Goal: Task Accomplishment & Management: Manage account settings

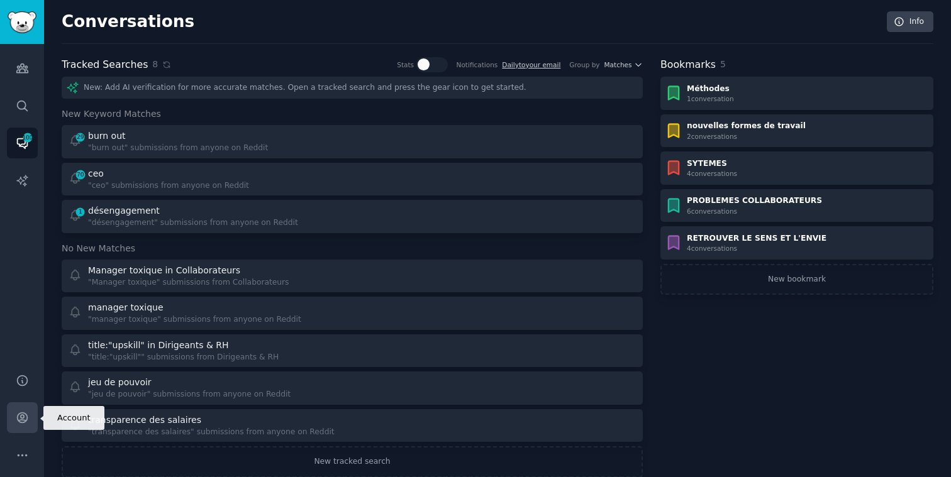
click at [26, 420] on icon "Sidebar" at bounding box center [22, 418] width 10 height 10
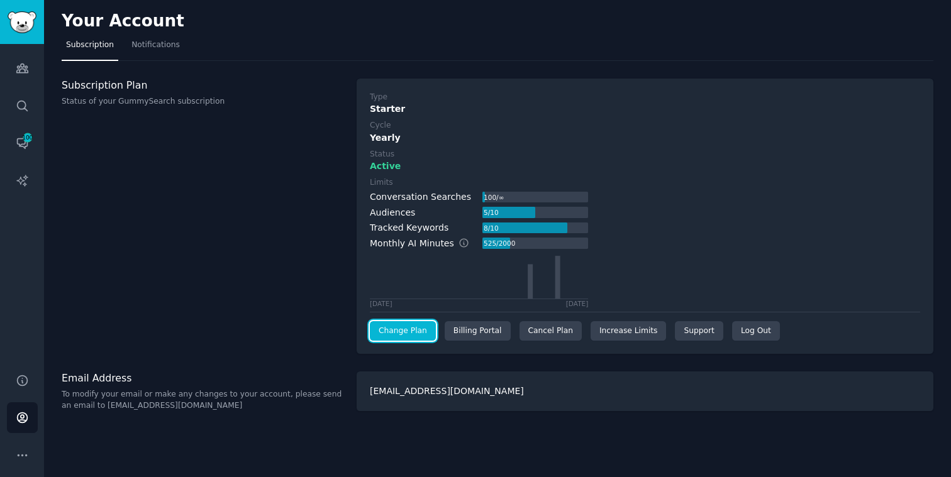
click at [415, 331] on link "Change Plan" at bounding box center [403, 331] width 66 height 20
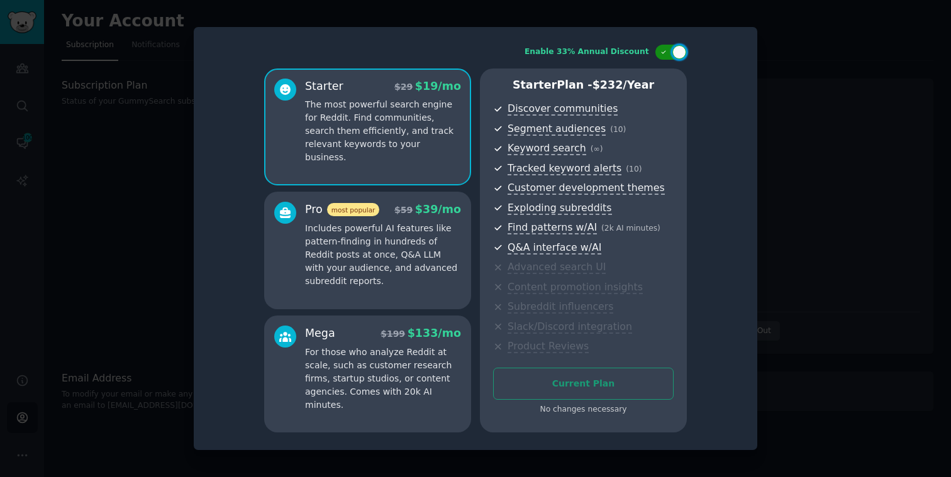
click at [663, 51] on icon at bounding box center [663, 52] width 7 height 7
checkbox input "false"
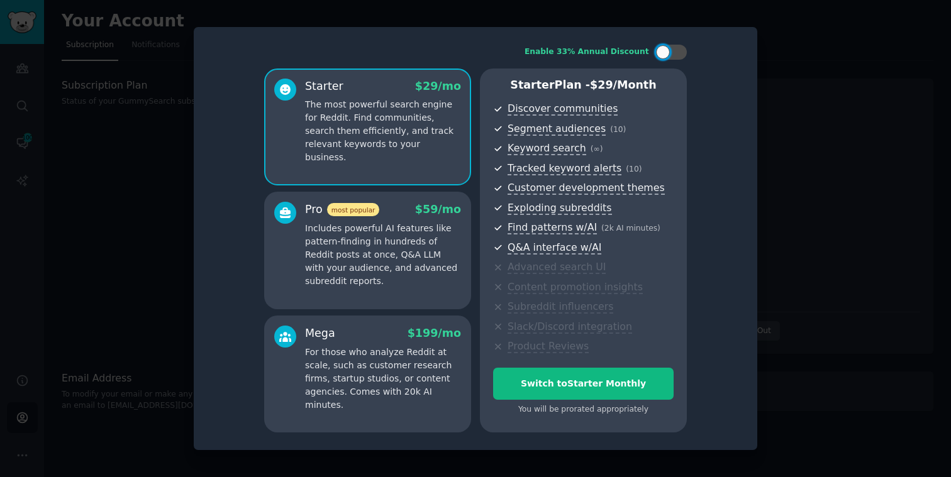
click at [862, 136] on div at bounding box center [475, 238] width 951 height 477
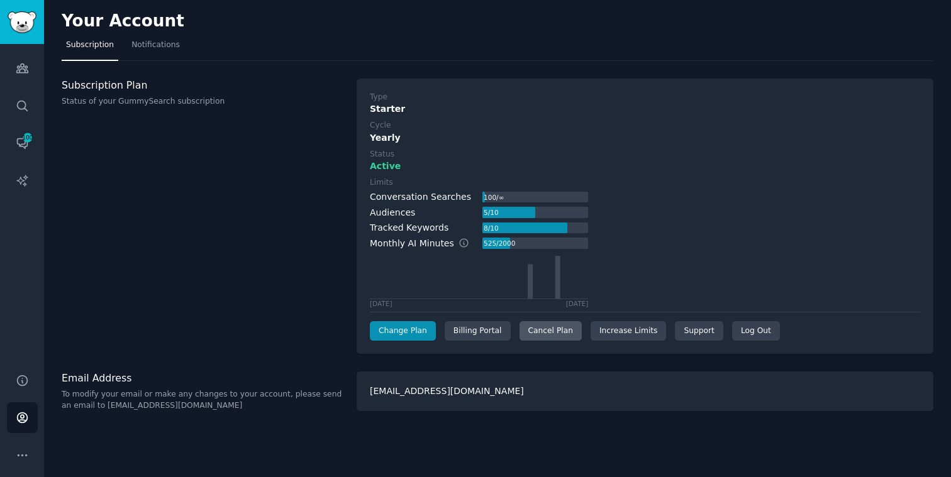
click at [545, 332] on div "Cancel Plan" at bounding box center [551, 331] width 62 height 20
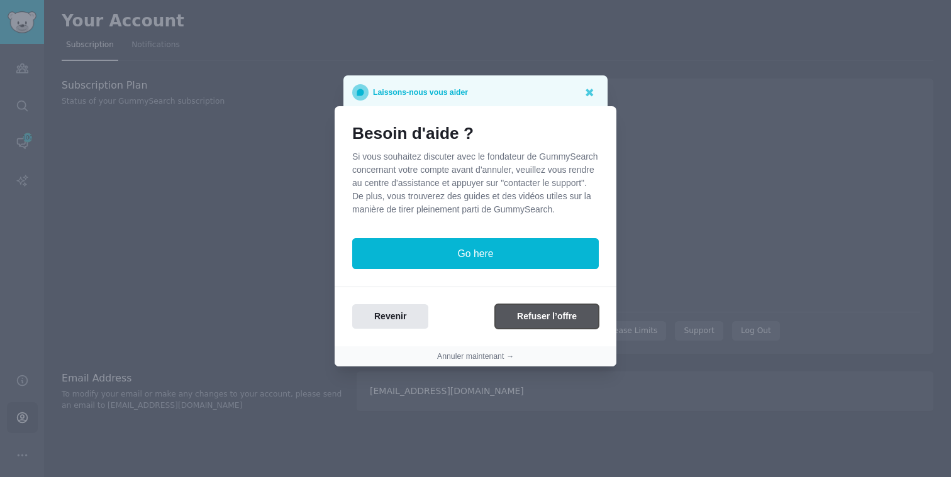
click at [557, 325] on button "Refuser l’offre" at bounding box center [547, 316] width 104 height 25
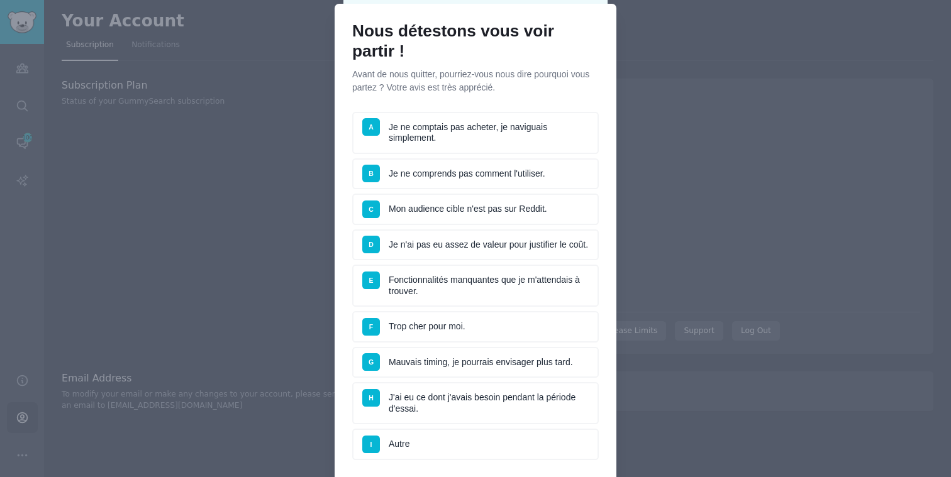
scroll to position [40, 0]
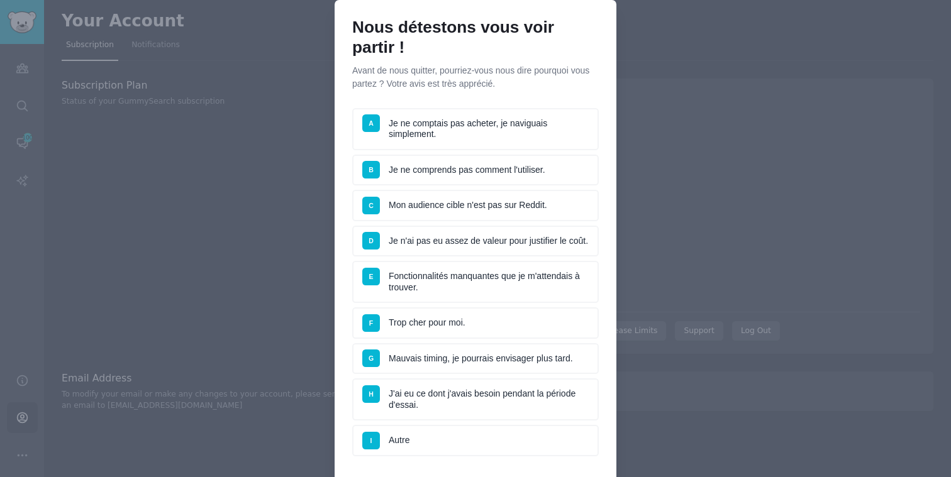
click at [489, 335] on li "F Trop cher pour moi." at bounding box center [475, 323] width 247 height 31
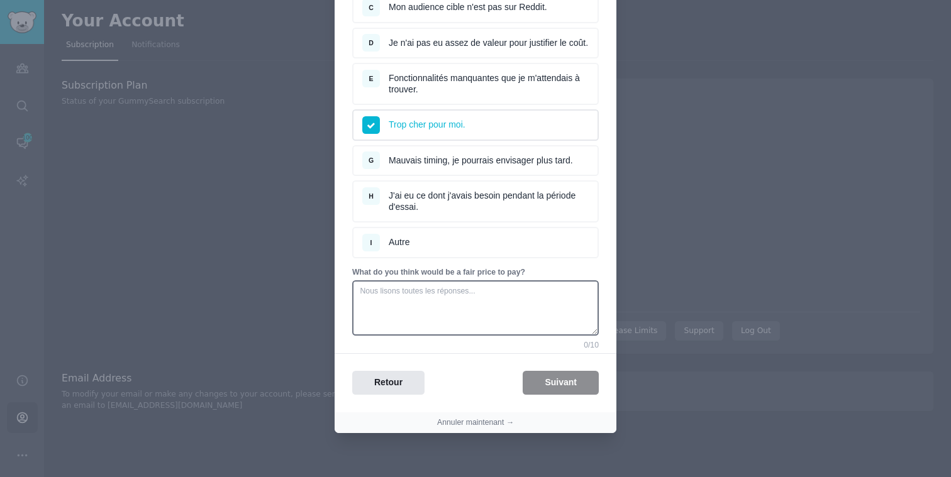
scroll to position [248, 0]
click at [559, 382] on div "Retour Suivant" at bounding box center [476, 383] width 282 height 25
click at [443, 316] on textarea at bounding box center [475, 308] width 247 height 55
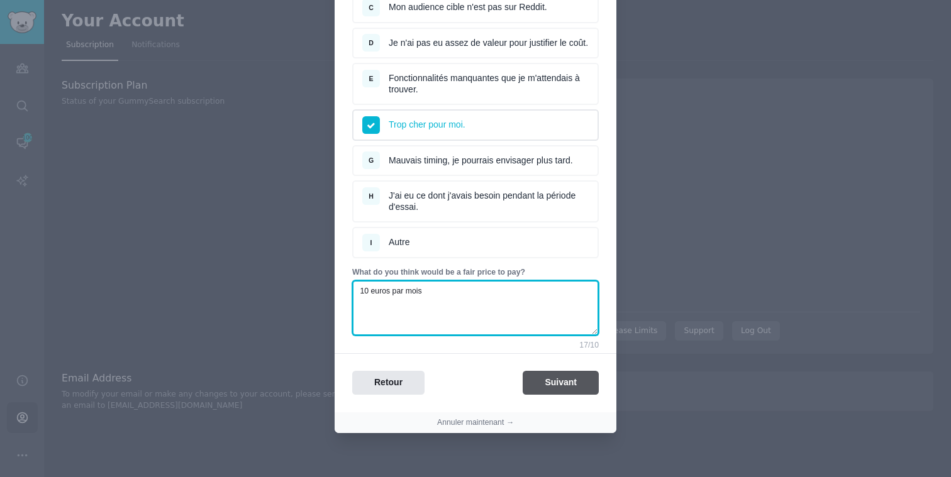
type textarea "10 euros par mois"
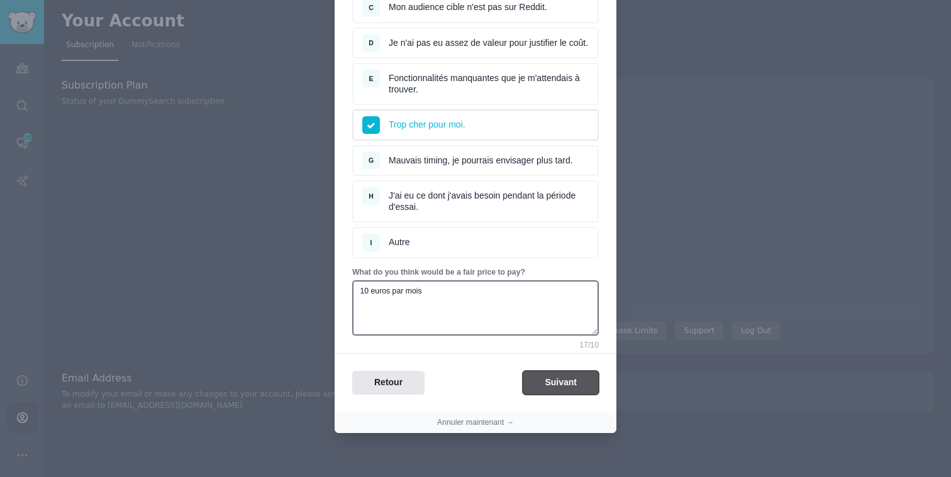
click at [552, 381] on button "Suivant" at bounding box center [561, 383] width 76 height 25
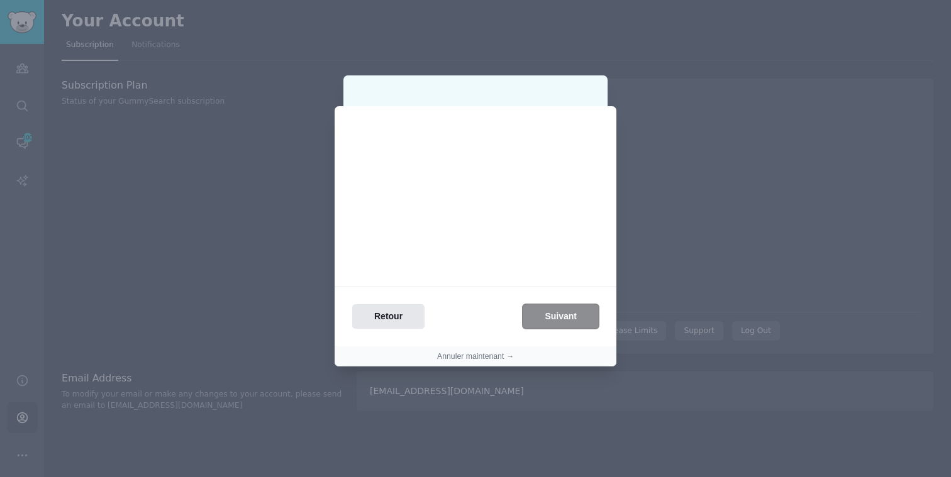
scroll to position [0, 0]
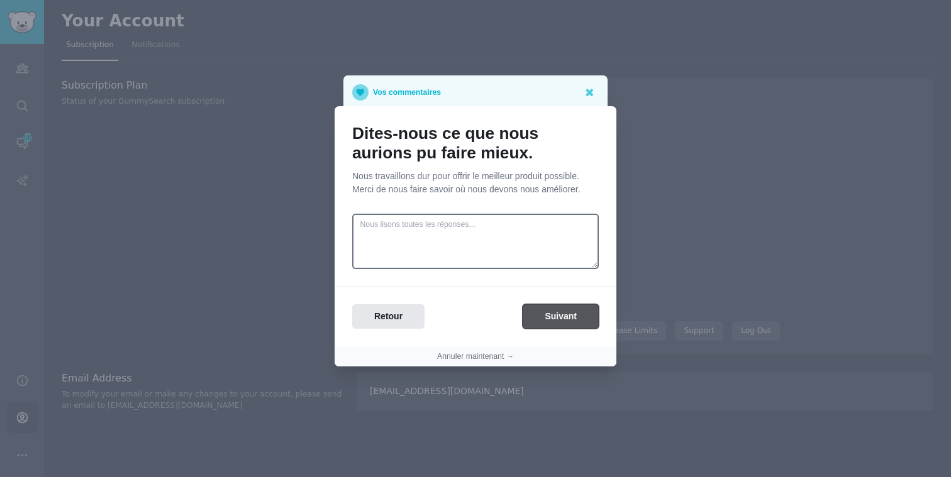
click at [556, 314] on button "Suivant" at bounding box center [561, 316] width 76 height 25
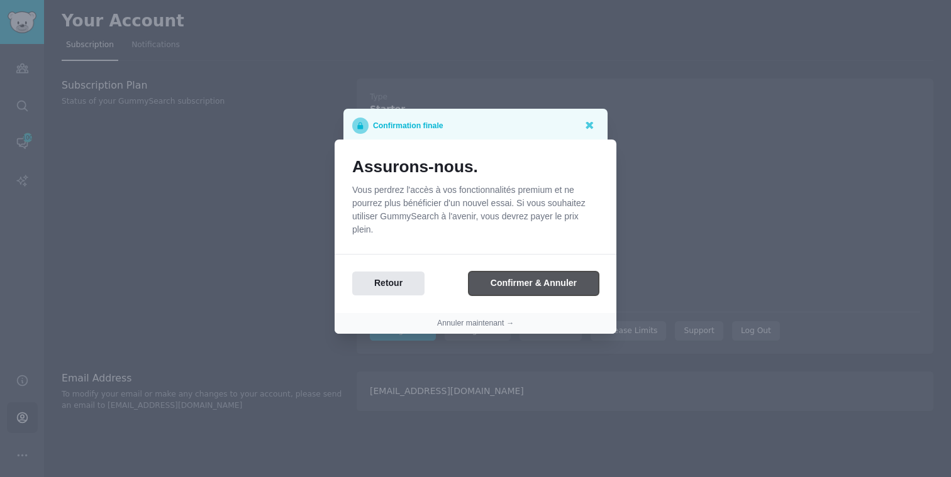
click at [562, 287] on button "Confirmer & Annuler" at bounding box center [534, 284] width 130 height 25
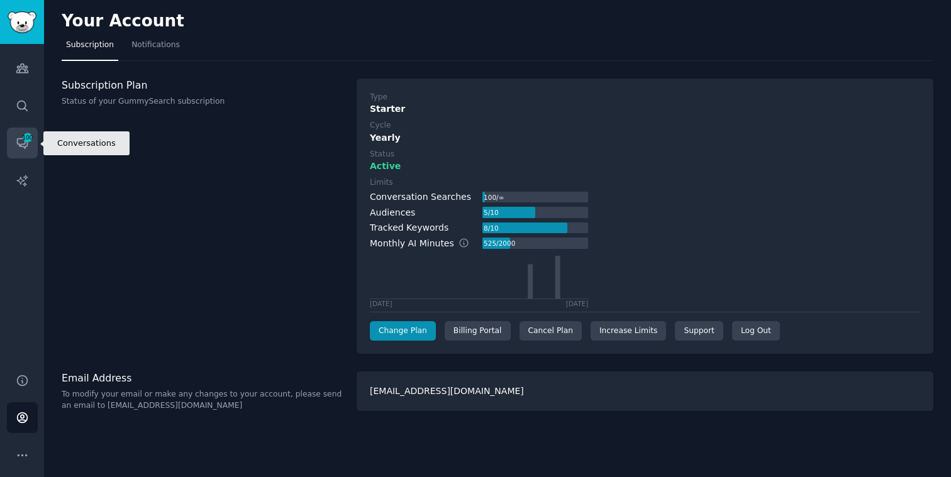
click at [16, 141] on icon "Sidebar" at bounding box center [22, 142] width 13 height 13
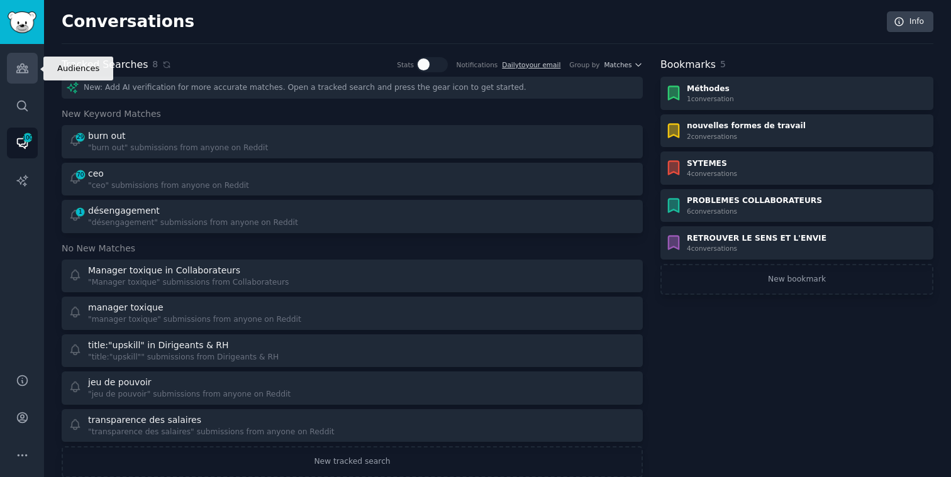
click at [16, 70] on icon "Sidebar" at bounding box center [21, 68] width 11 height 9
